Goal: Find specific page/section: Find specific page/section

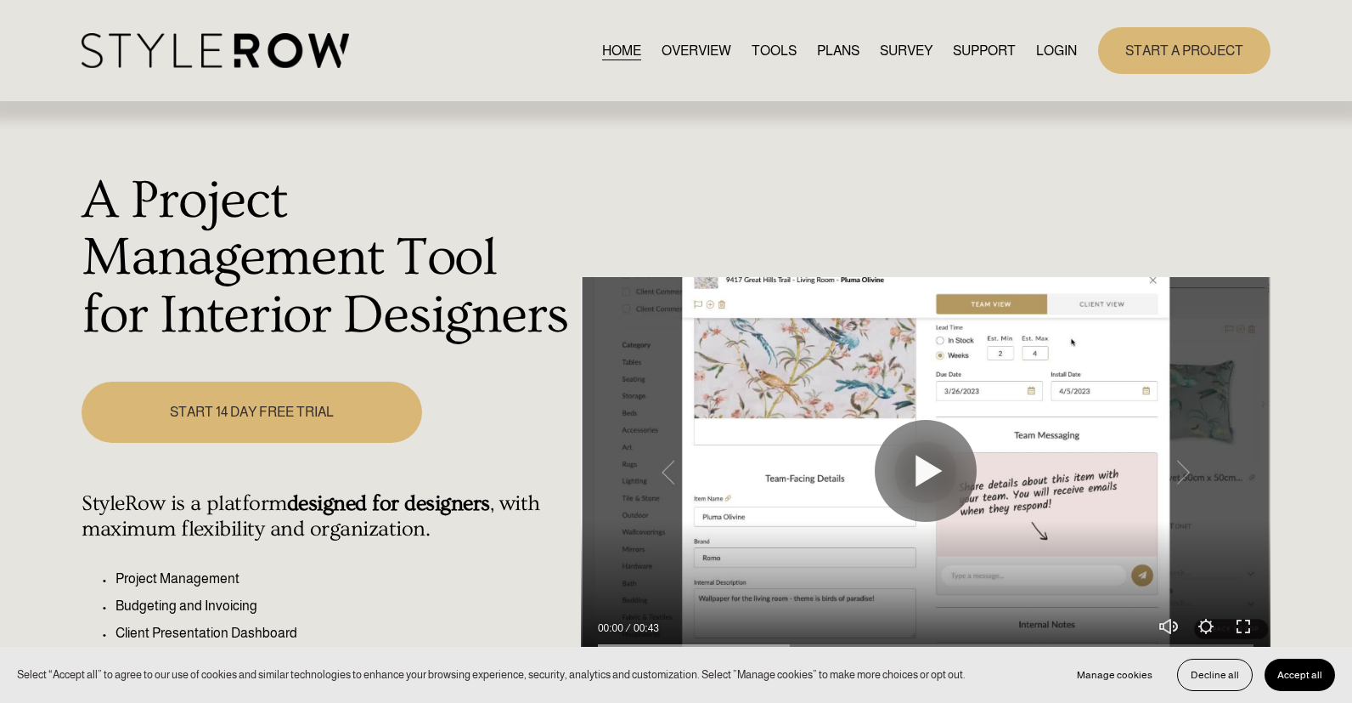
click at [1040, 53] on link "LOGIN" at bounding box center [1056, 50] width 41 height 23
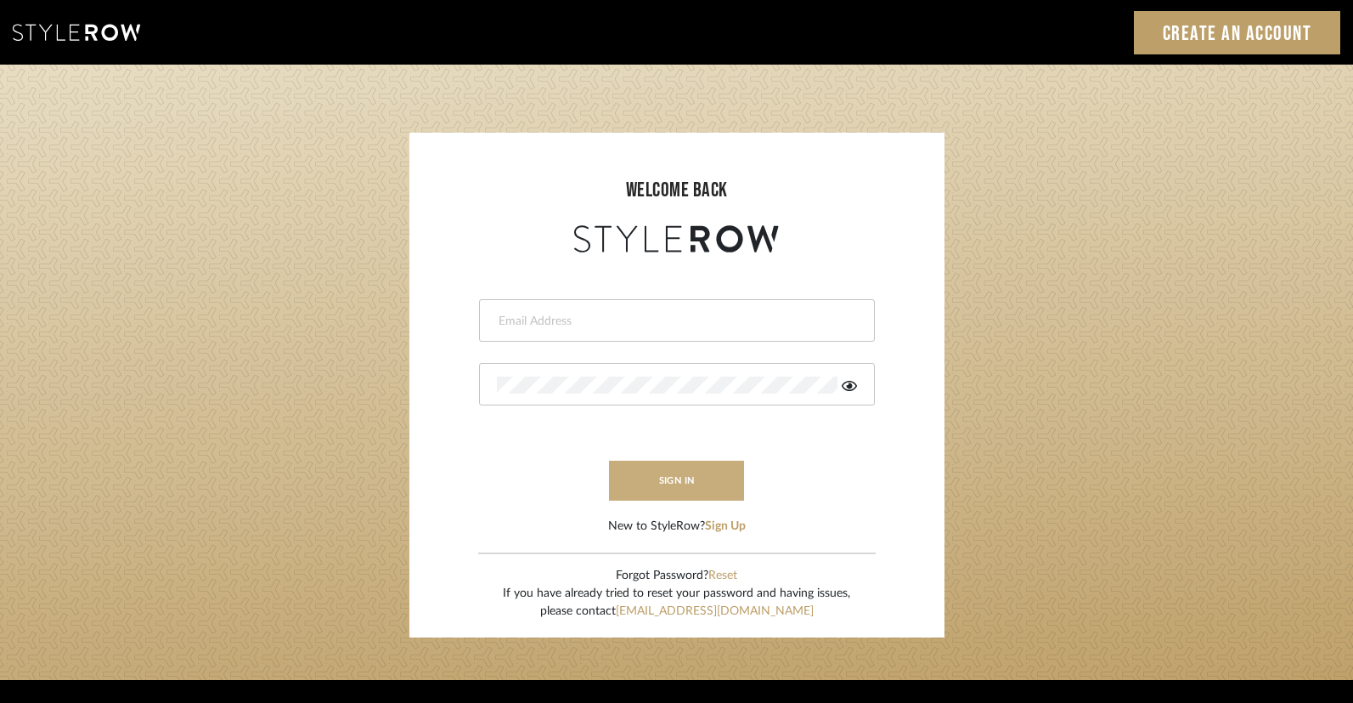
type input "lindsey@lindseymillerinteriors.com"
click at [703, 499] on button "sign in" at bounding box center [677, 480] width 136 height 40
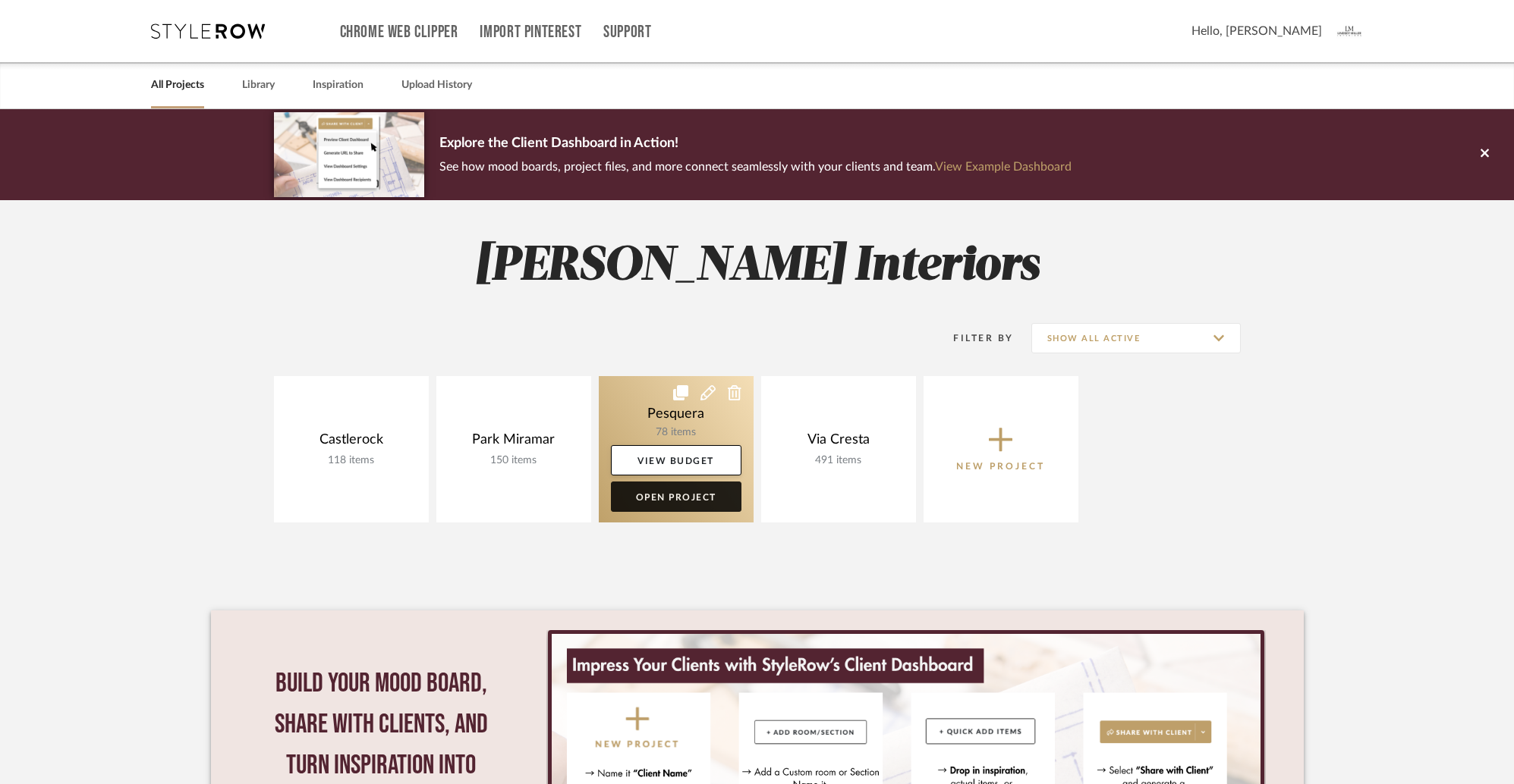
click at [691, 497] on link "Open Project" at bounding box center [676, 496] width 130 height 30
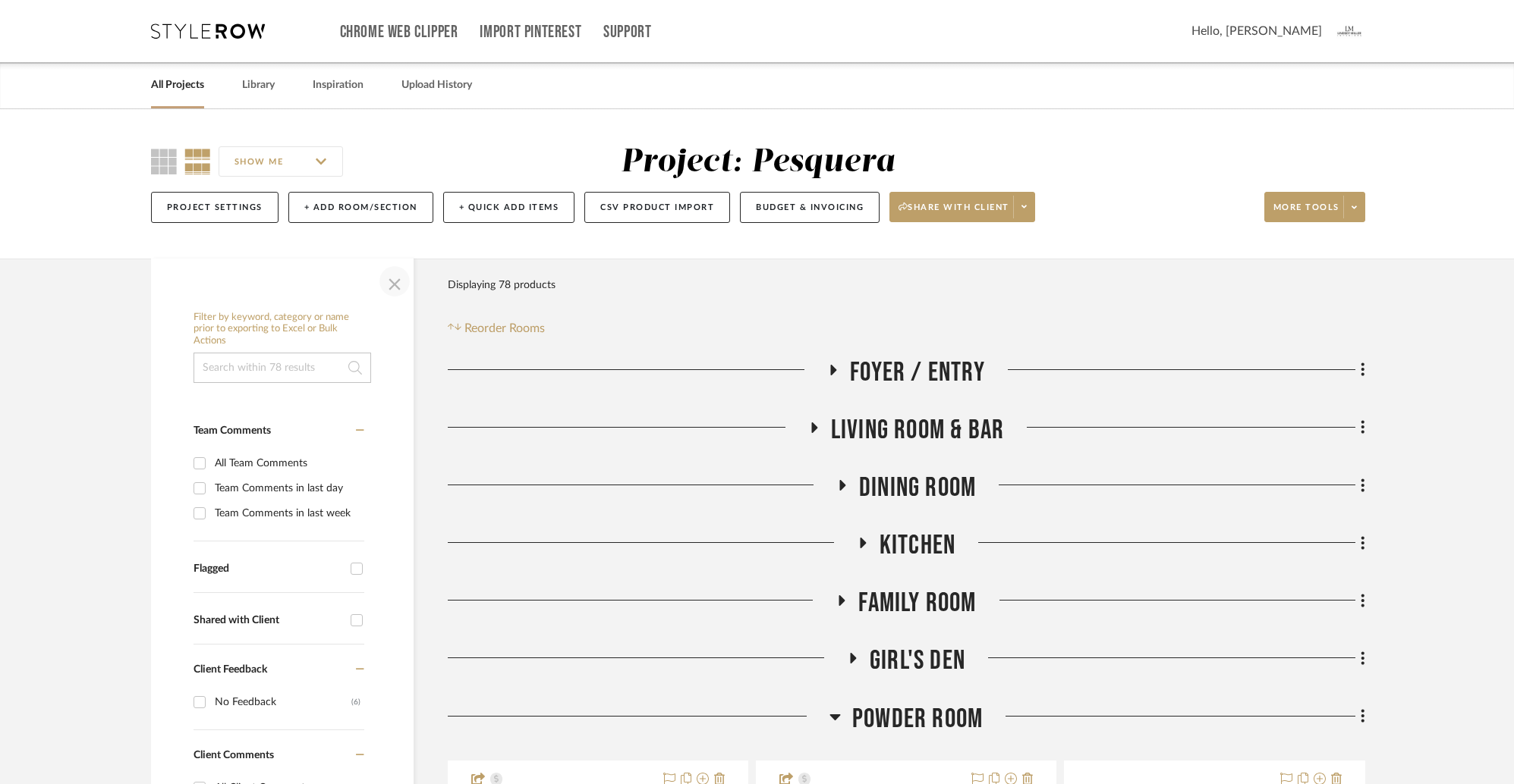
click at [389, 284] on span "button" at bounding box center [394, 281] width 37 height 37
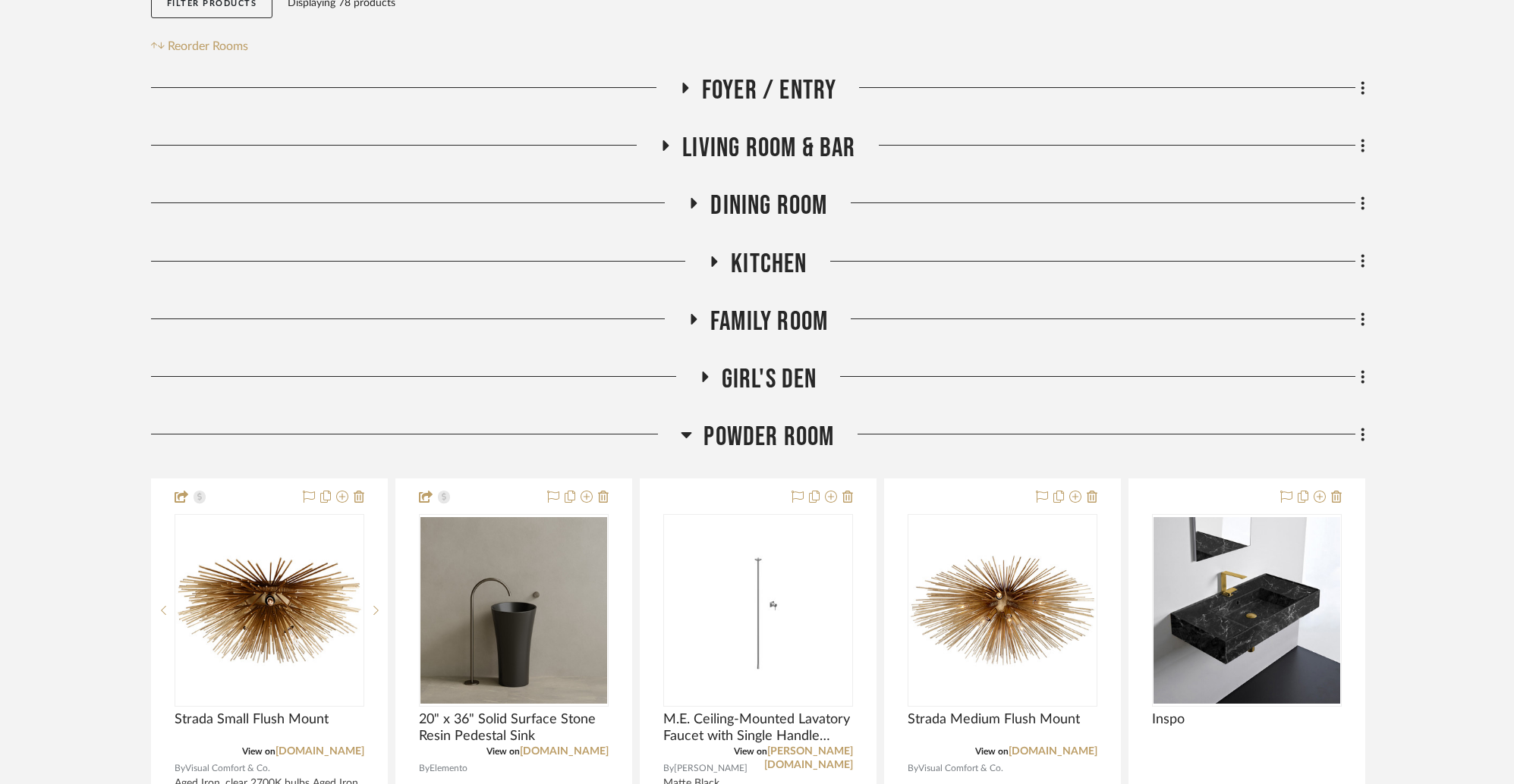
scroll to position [350, 0]
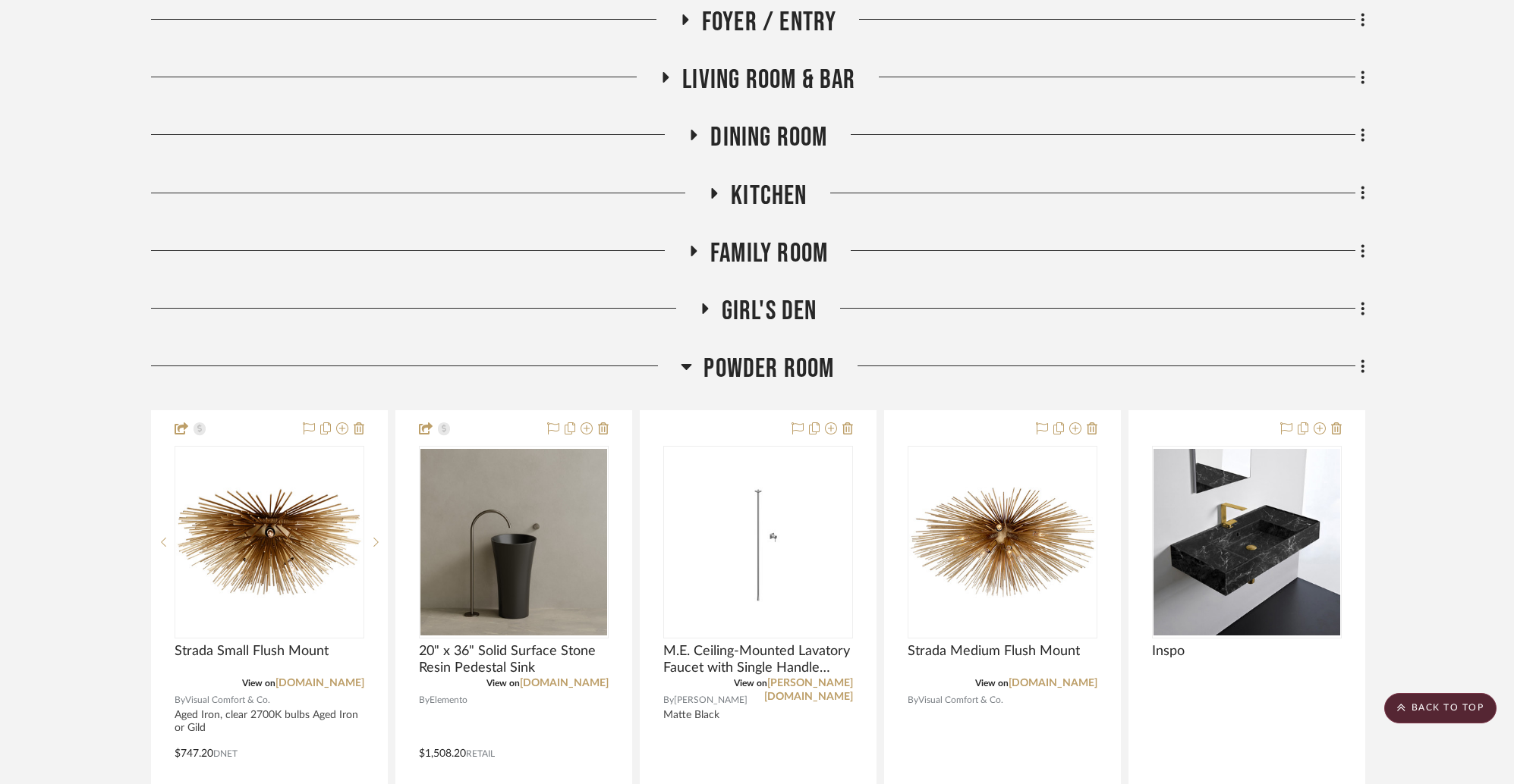
click at [686, 365] on icon at bounding box center [687, 367] width 11 height 6
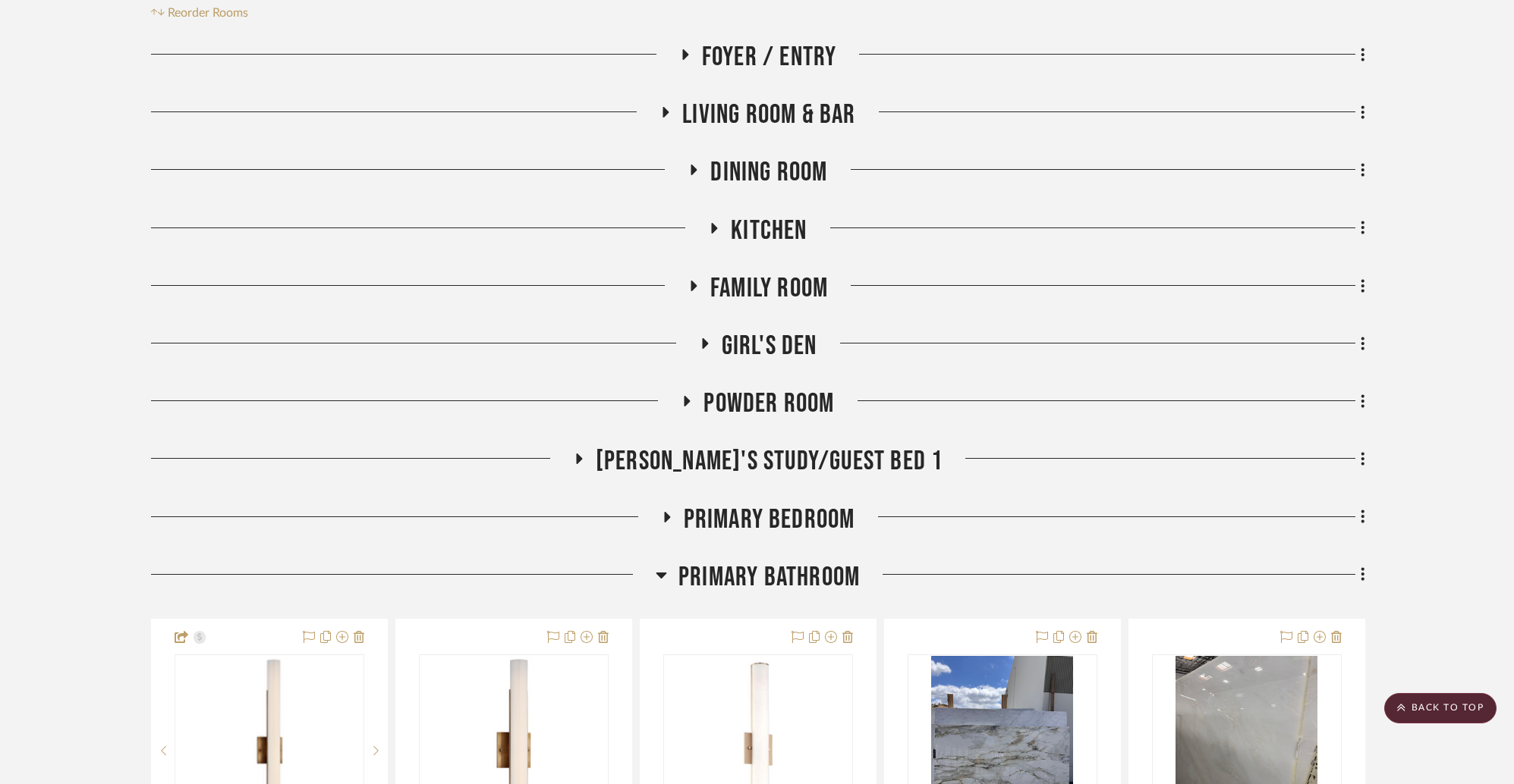
scroll to position [313, 0]
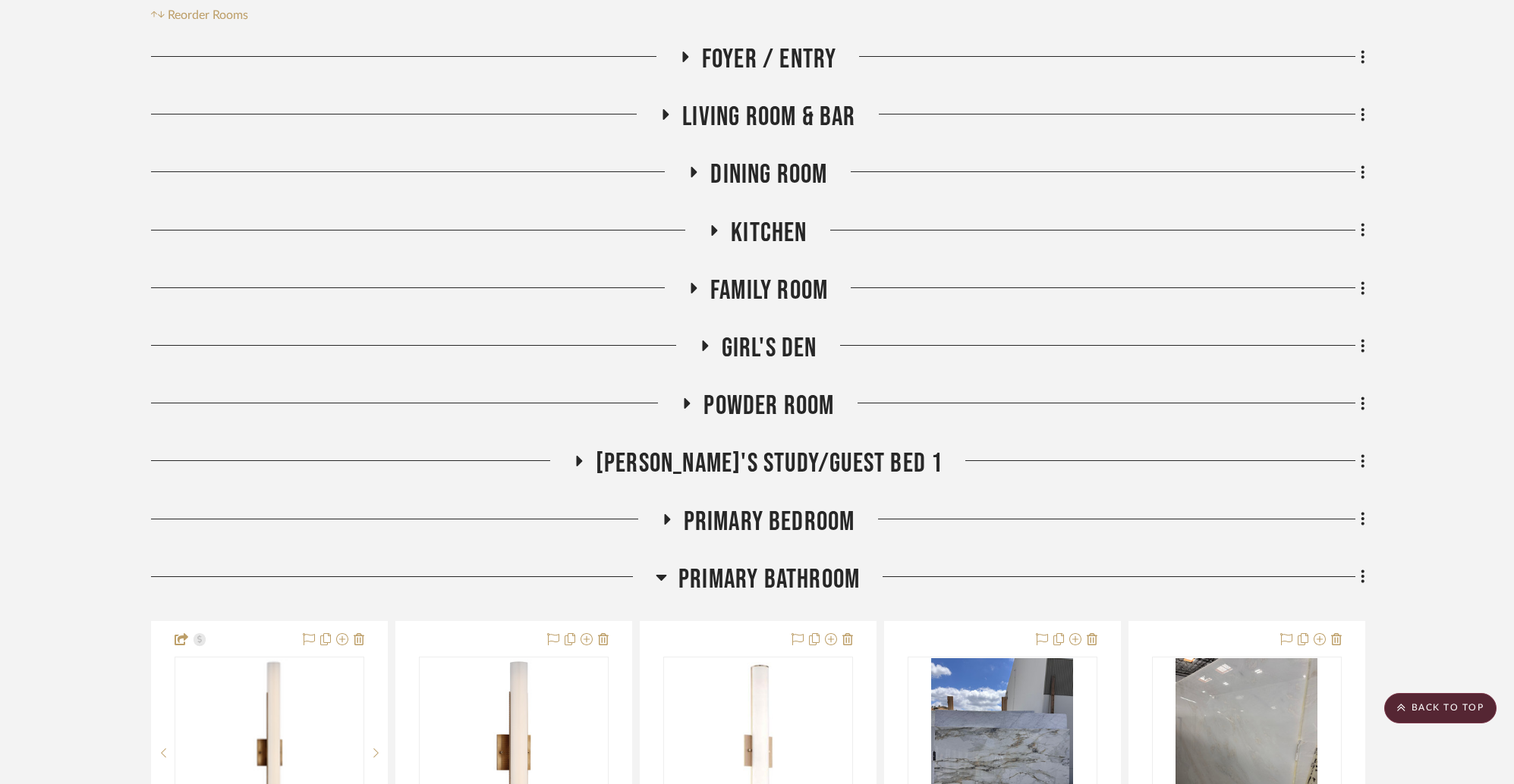
click at [715, 229] on icon at bounding box center [715, 230] width 6 height 11
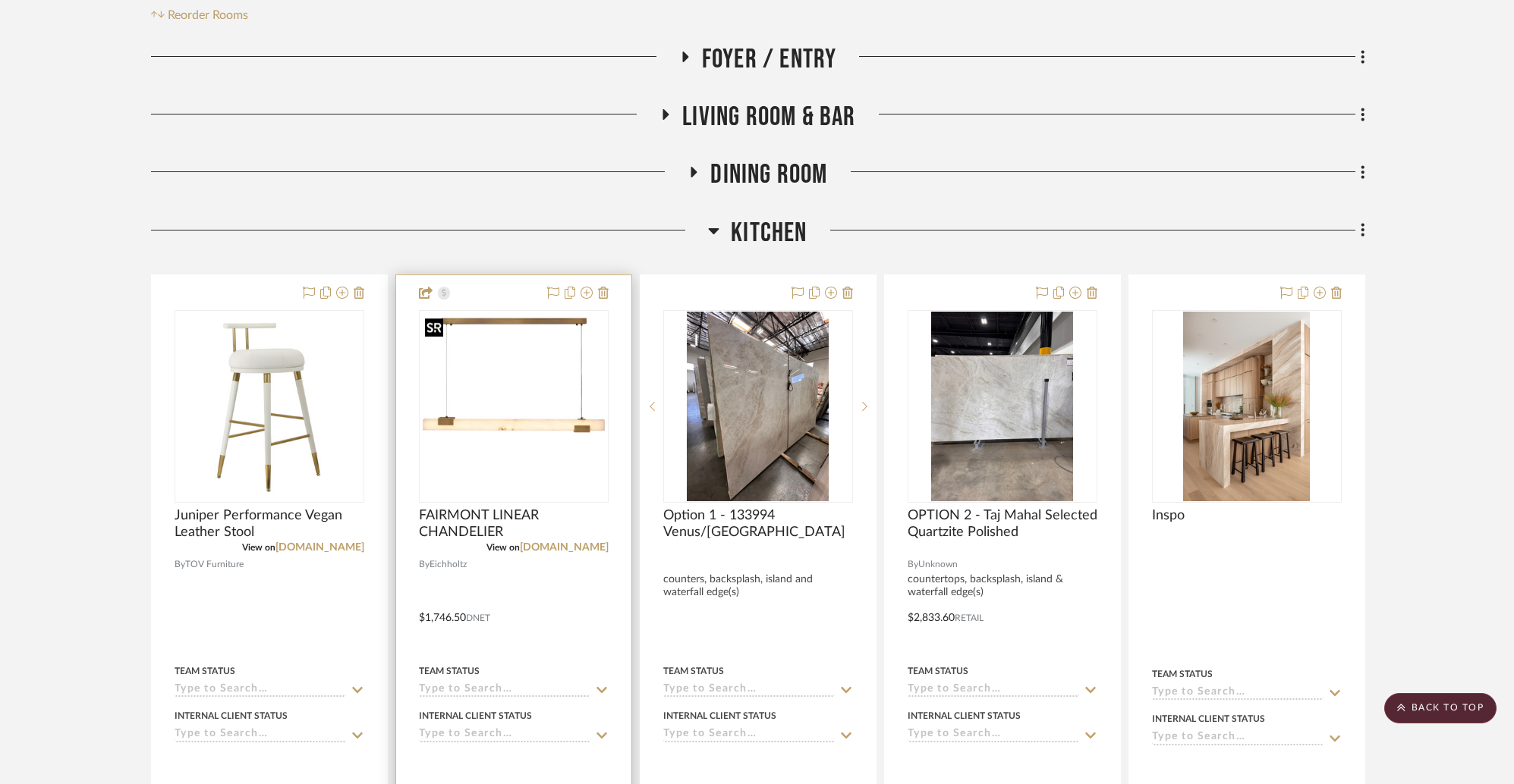
click at [489, 411] on img "0" at bounding box center [514, 406] width 187 height 187
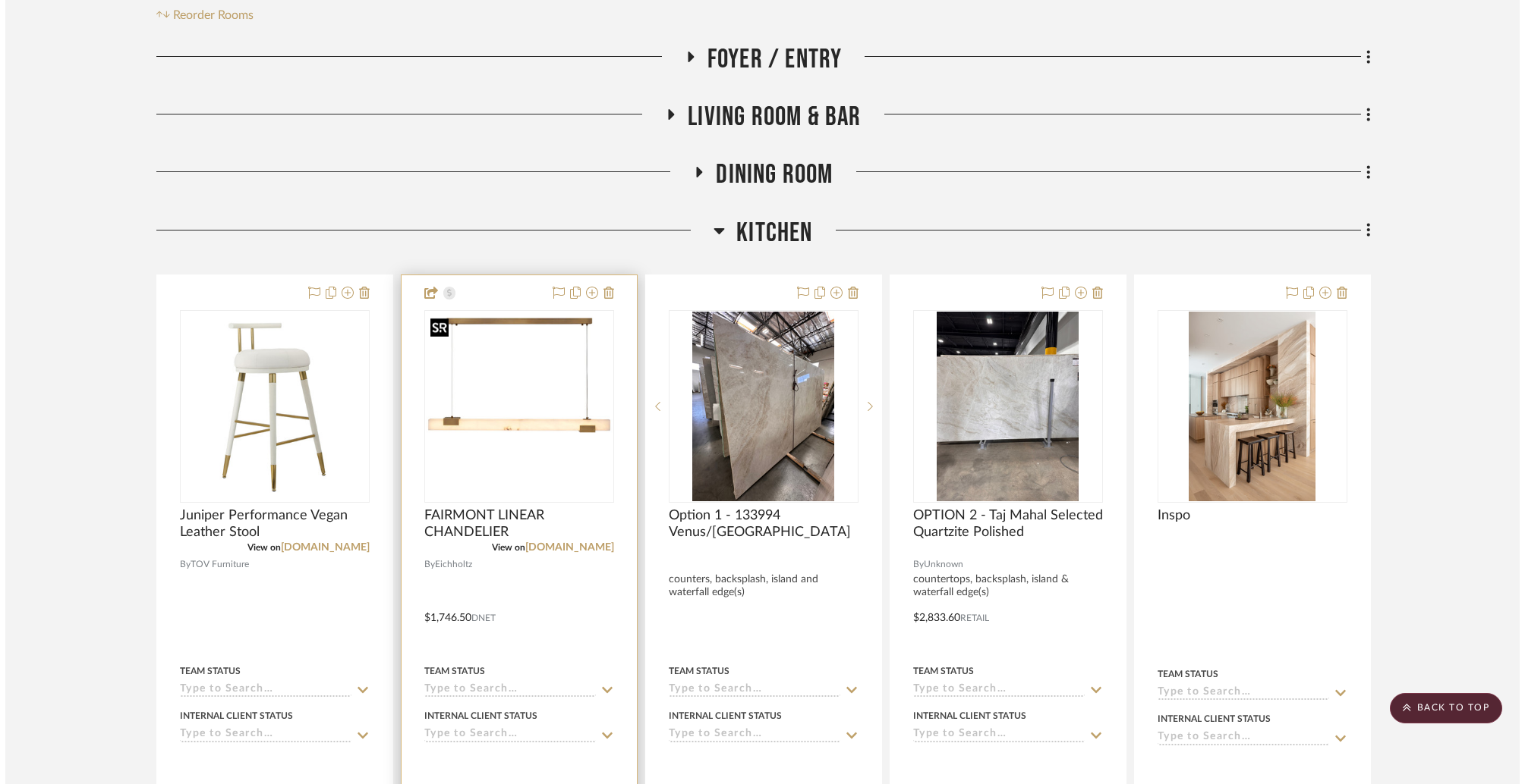
scroll to position [0, 0]
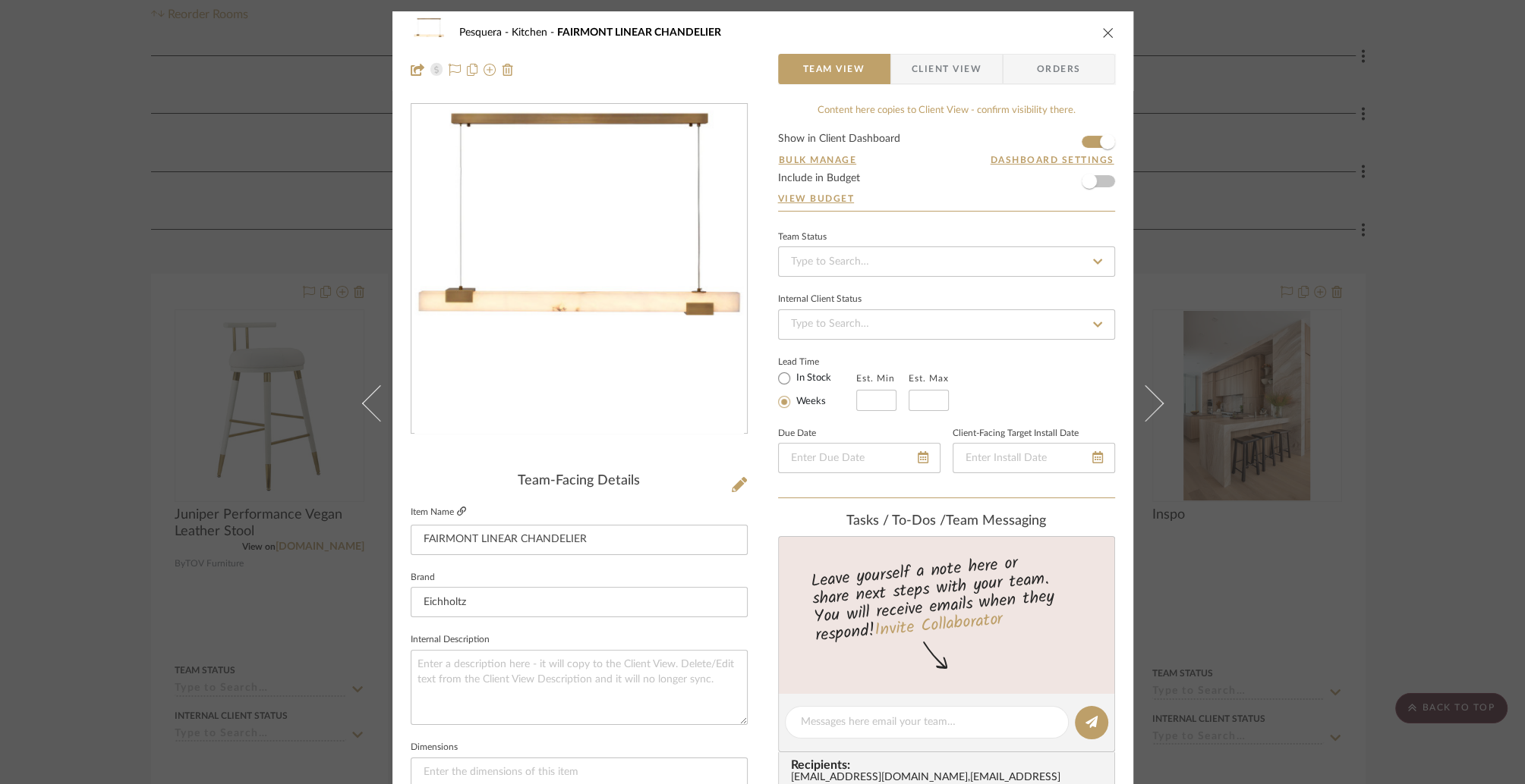
click at [457, 514] on icon at bounding box center [461, 511] width 9 height 9
click at [1102, 32] on icon "close" at bounding box center [1109, 33] width 13 height 13
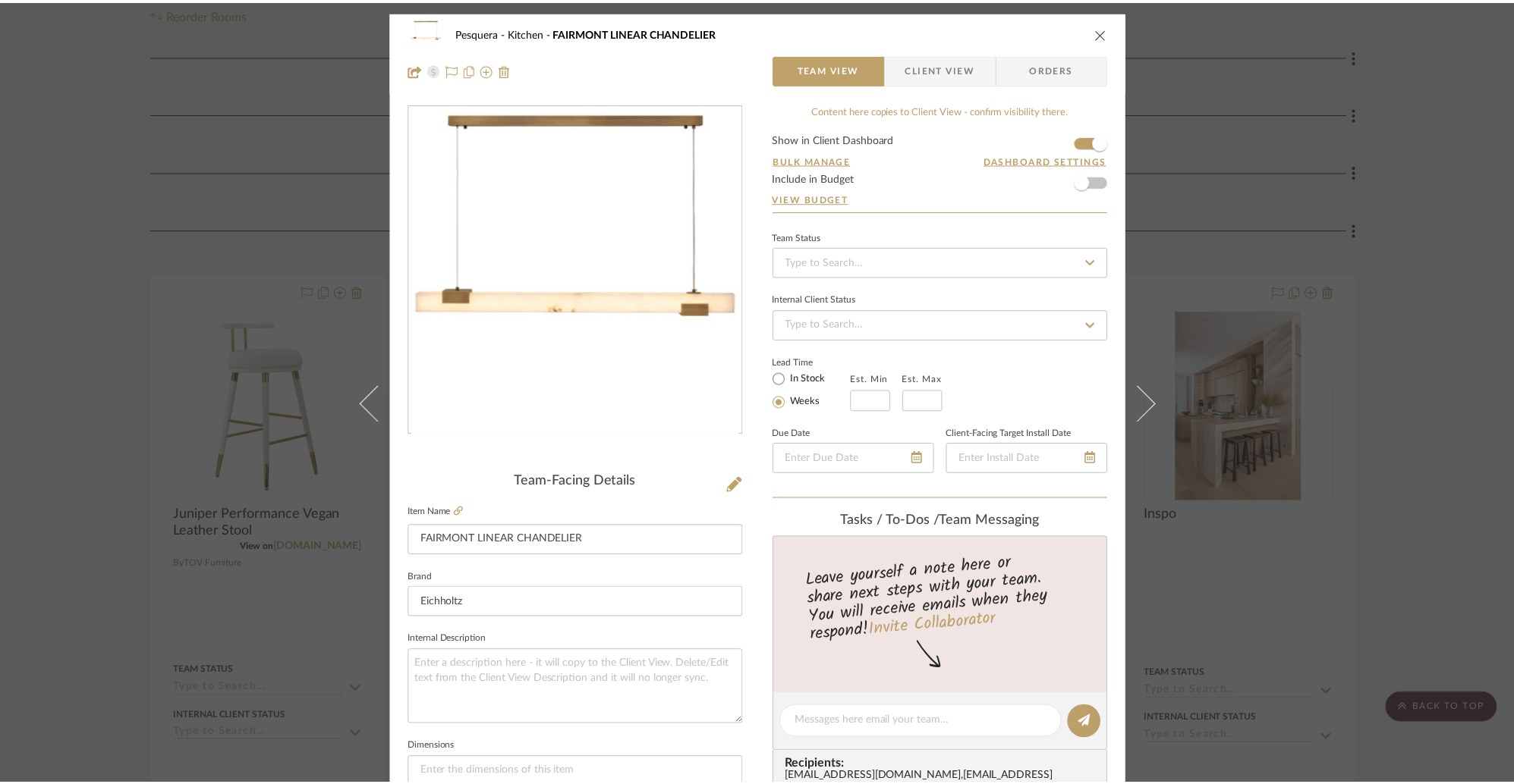
scroll to position [313, 0]
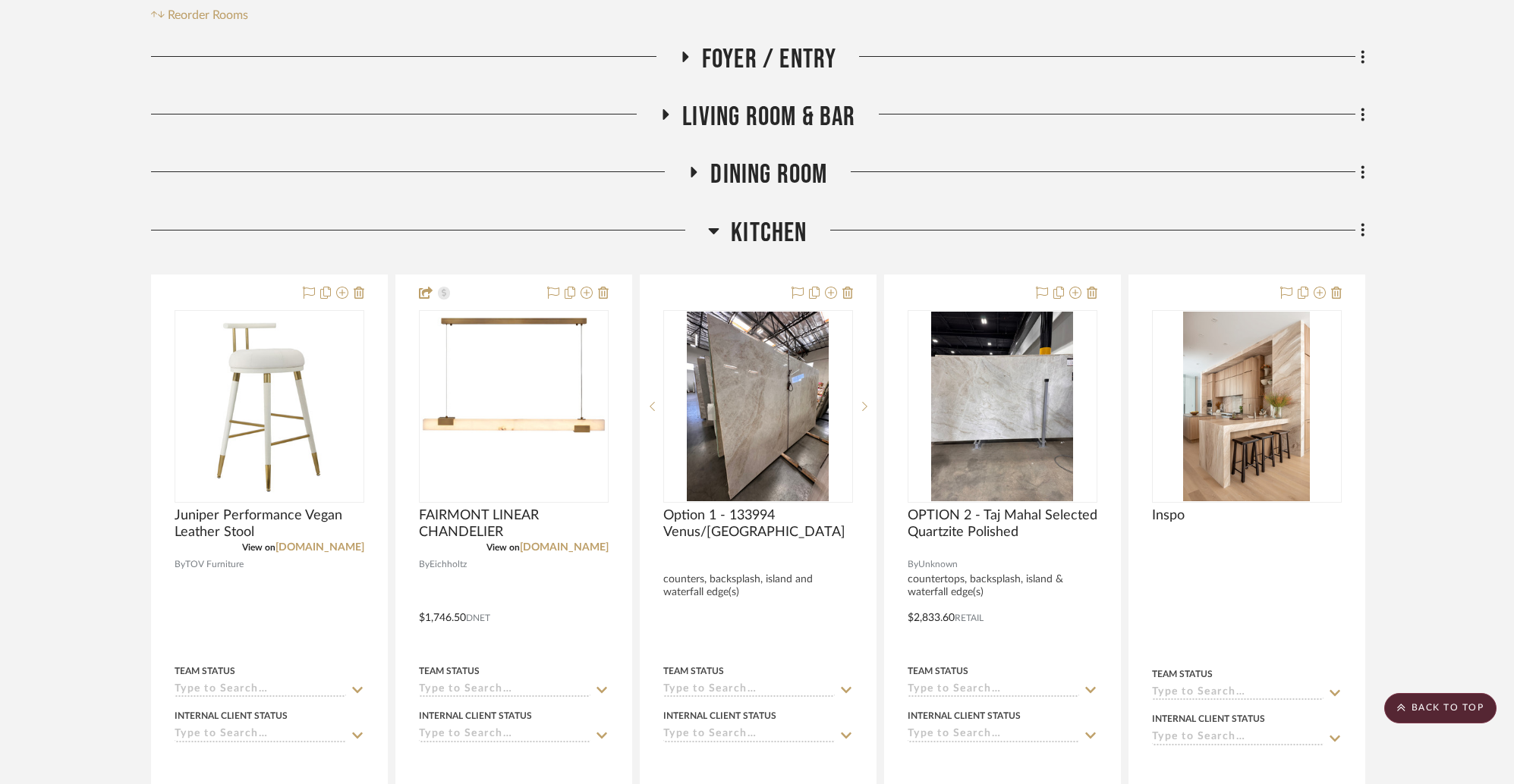
click at [694, 171] on icon at bounding box center [694, 172] width 6 height 11
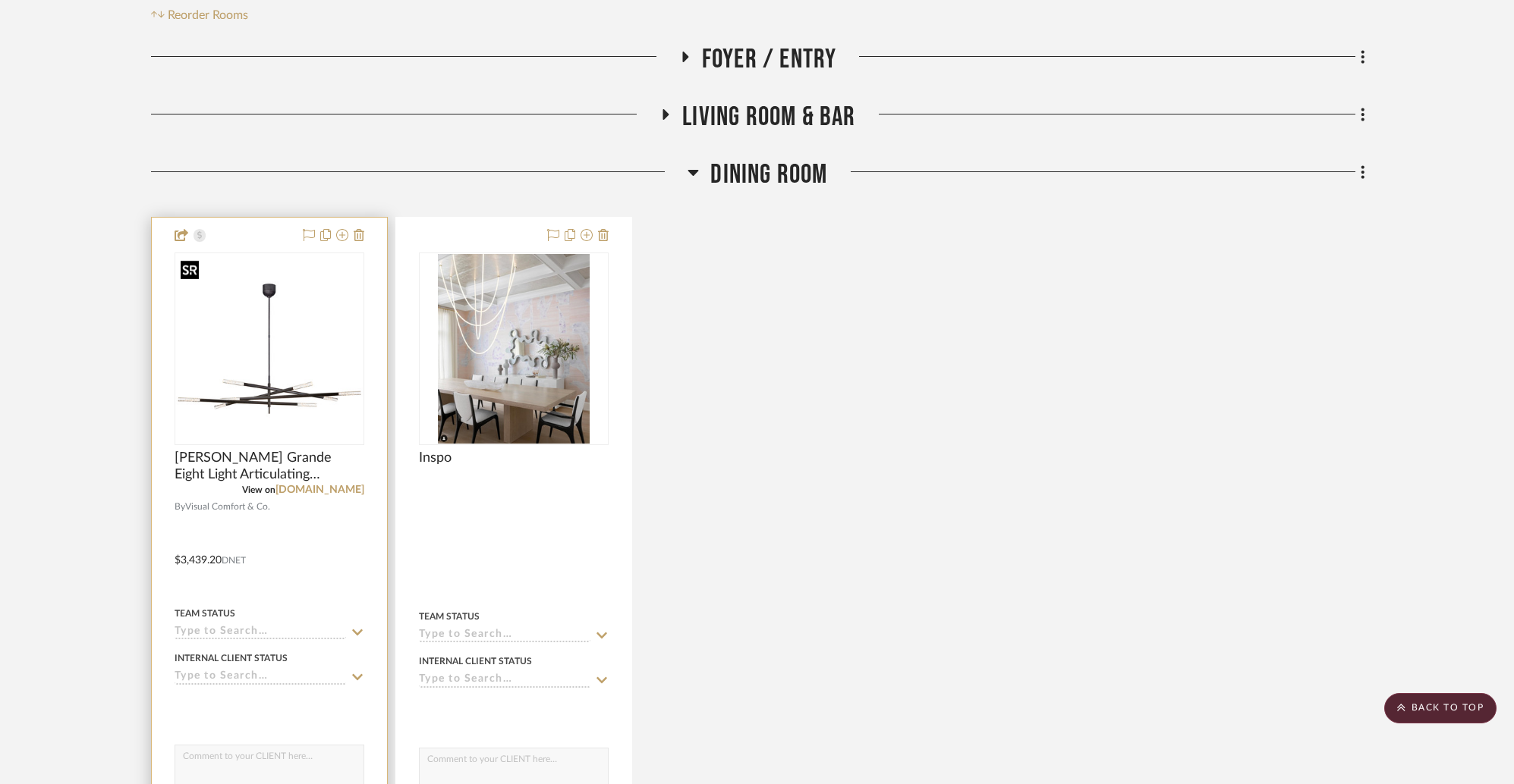
click at [295, 389] on img "0" at bounding box center [269, 348] width 187 height 187
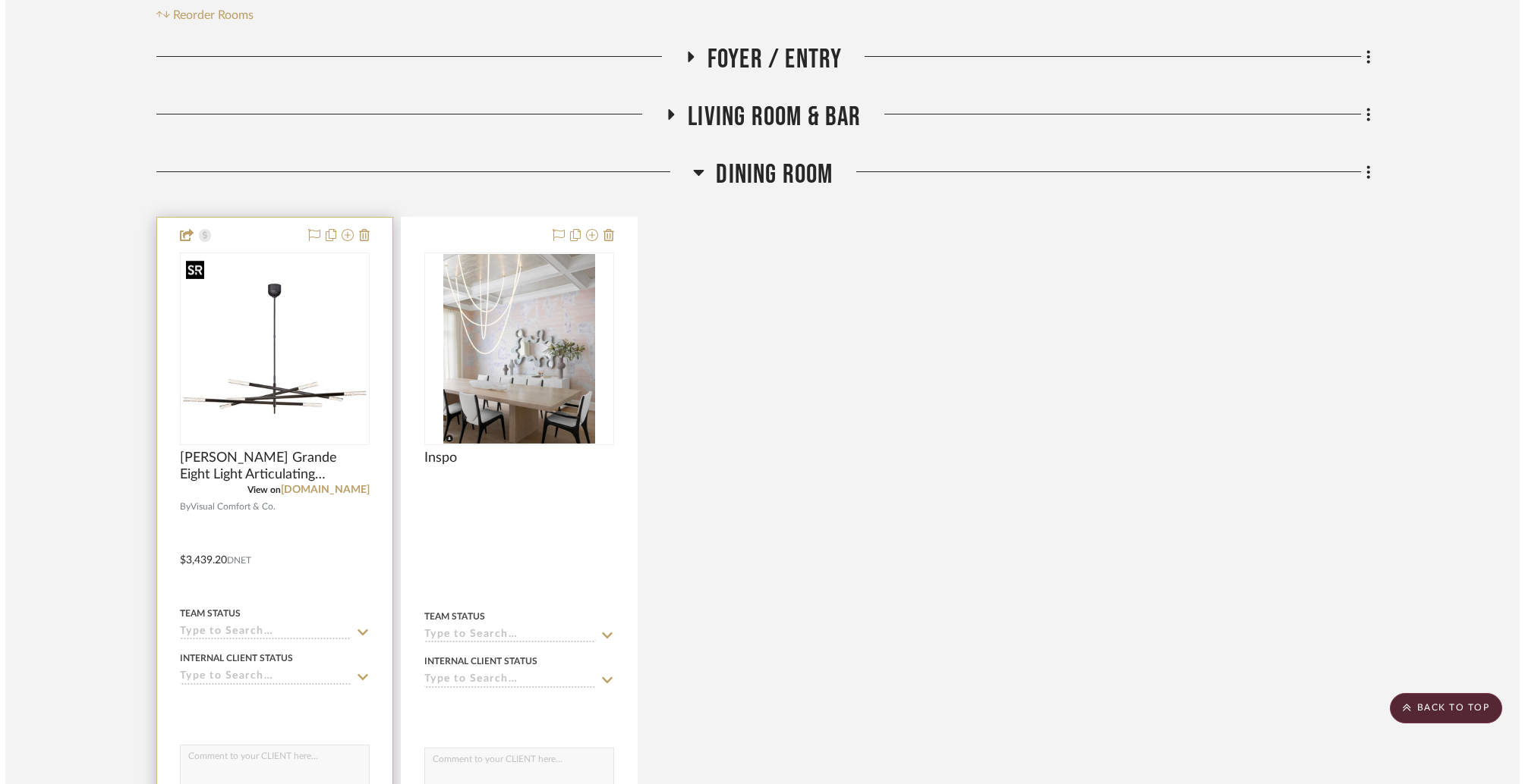
scroll to position [0, 0]
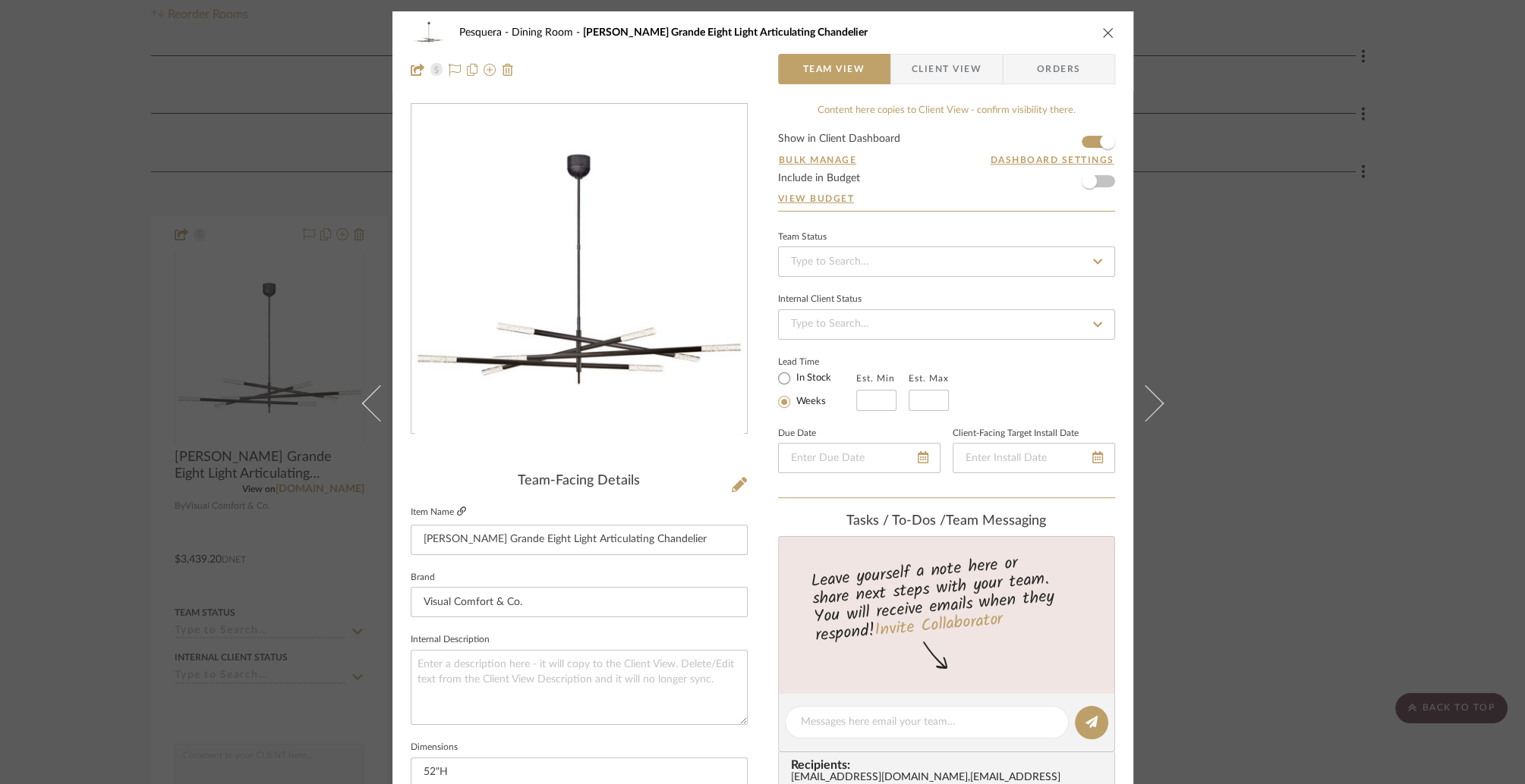
click at [458, 514] on icon at bounding box center [461, 511] width 9 height 9
